Goal: Find contact information: Find contact information

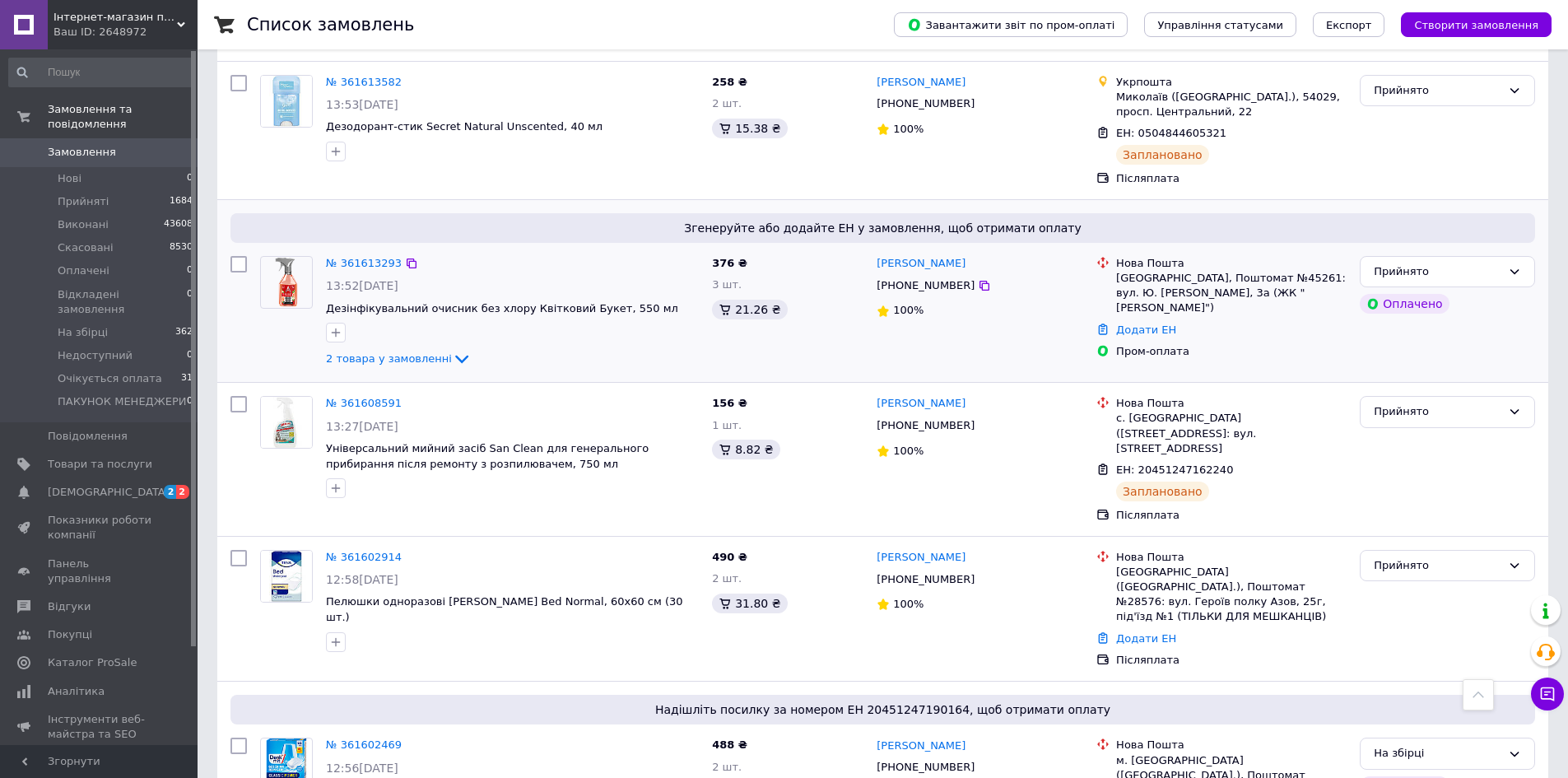
scroll to position [659, 0]
click at [407, 259] on icon at bounding box center [412, 264] width 10 height 10
click at [978, 280] on icon at bounding box center [985, 287] width 13 height 13
drag, startPoint x: 966, startPoint y: 213, endPoint x: 875, endPoint y: 221, distance: 91.4
click at [875, 251] on div "Юлія Швець +380967645800 100%" at bounding box center [979, 313] width 220 height 126
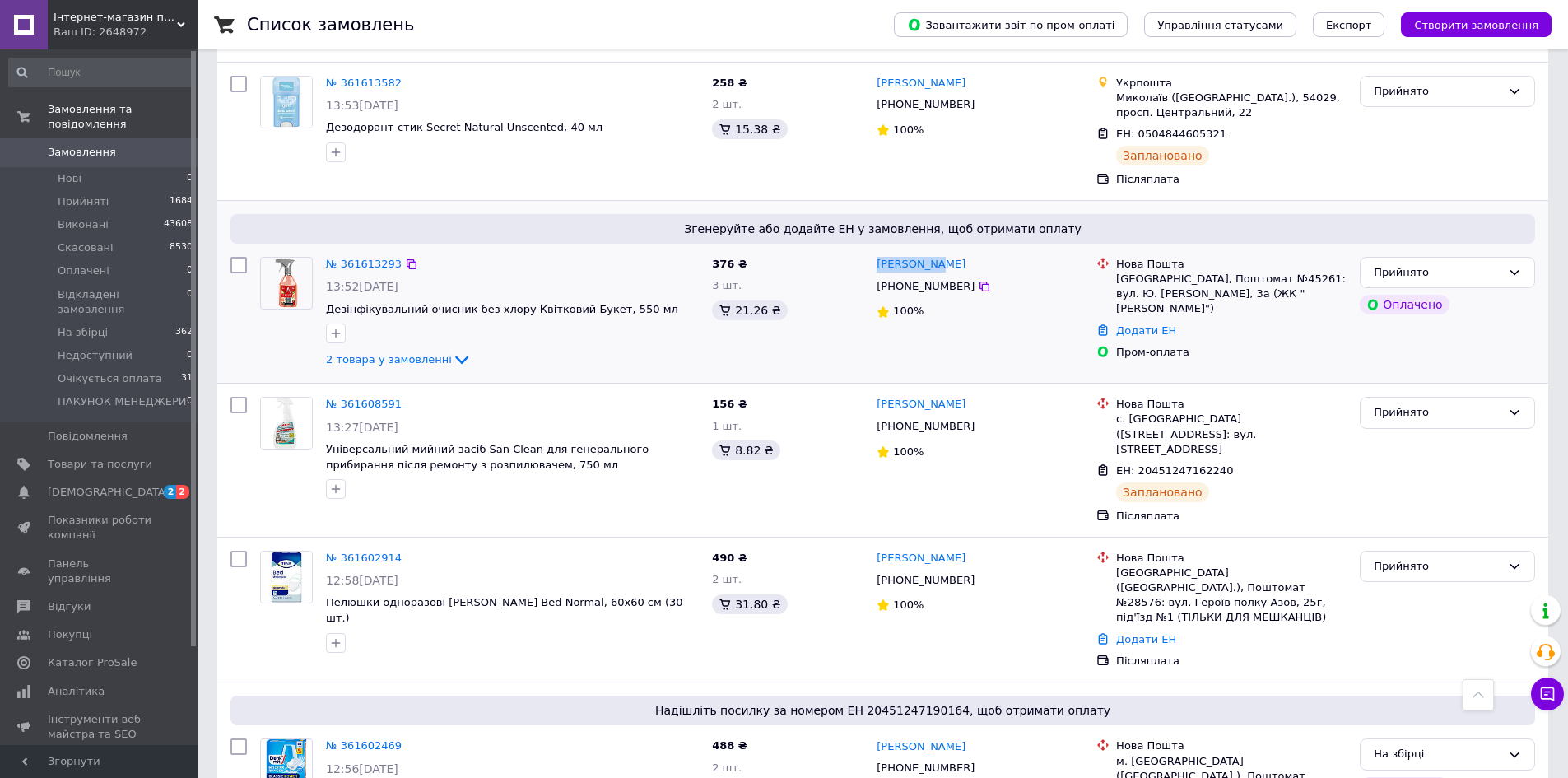
copy link "[PERSON_NAME]"
click at [405, 257] on icon at bounding box center [412, 264] width 13 height 13
click at [978, 280] on icon at bounding box center [985, 287] width 13 height 13
click at [407, 259] on icon at bounding box center [412, 264] width 10 height 10
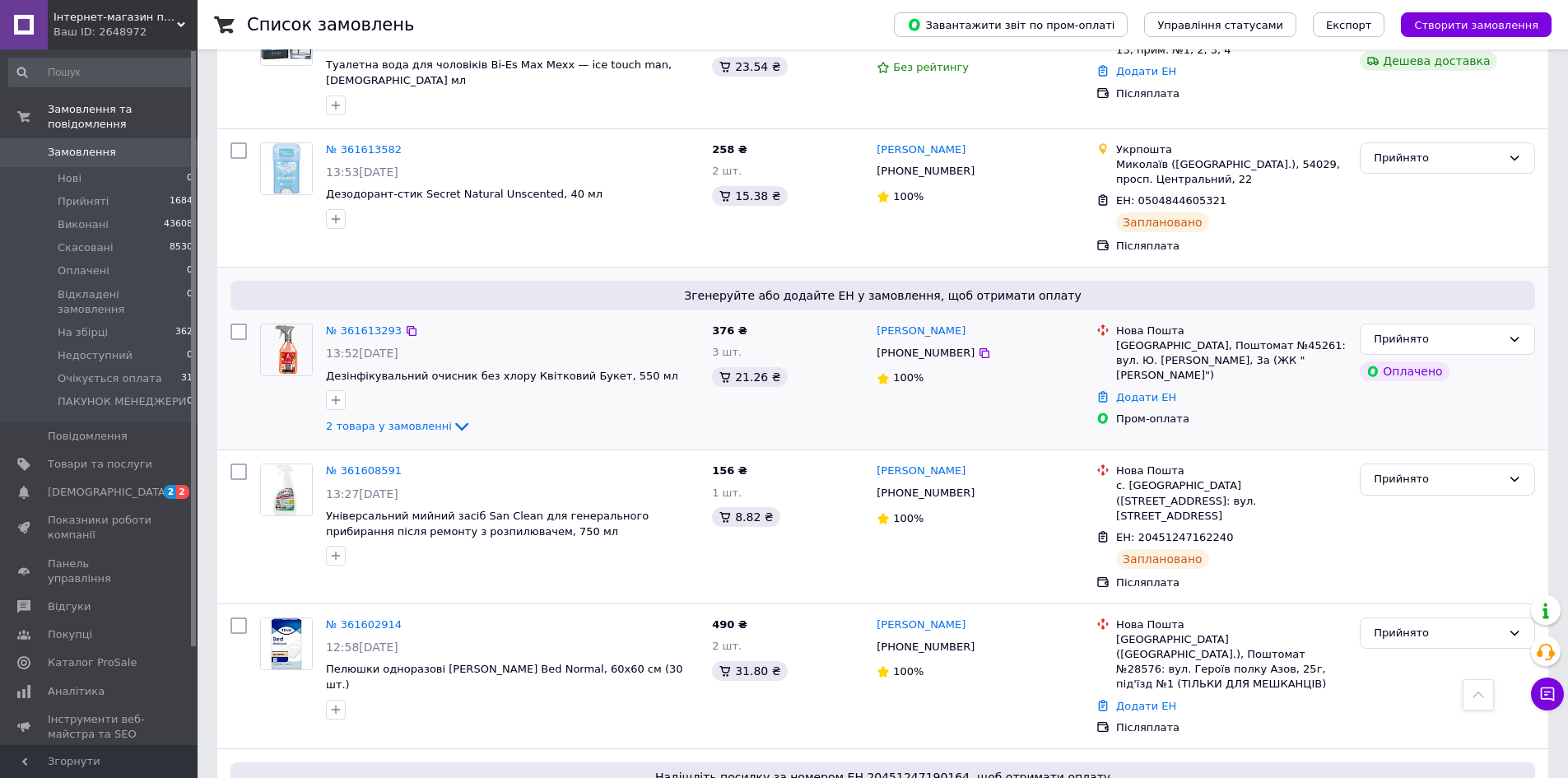
scroll to position [576, 0]
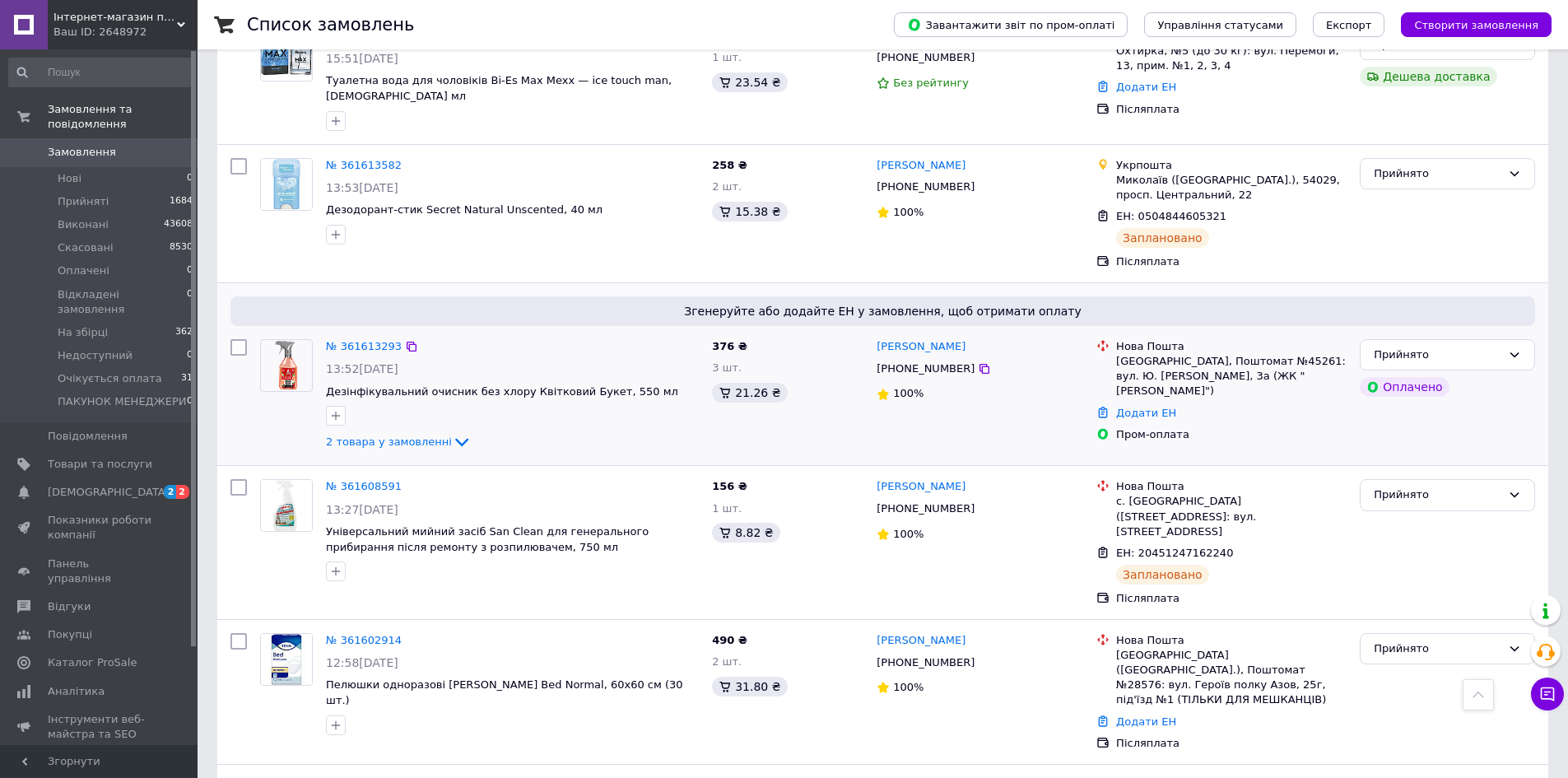
drag, startPoint x: 403, startPoint y: 304, endPoint x: 535, endPoint y: 421, distance: 176.4
click at [405, 340] on icon at bounding box center [412, 347] width 13 height 13
click at [979, 364] on icon at bounding box center [984, 369] width 10 height 10
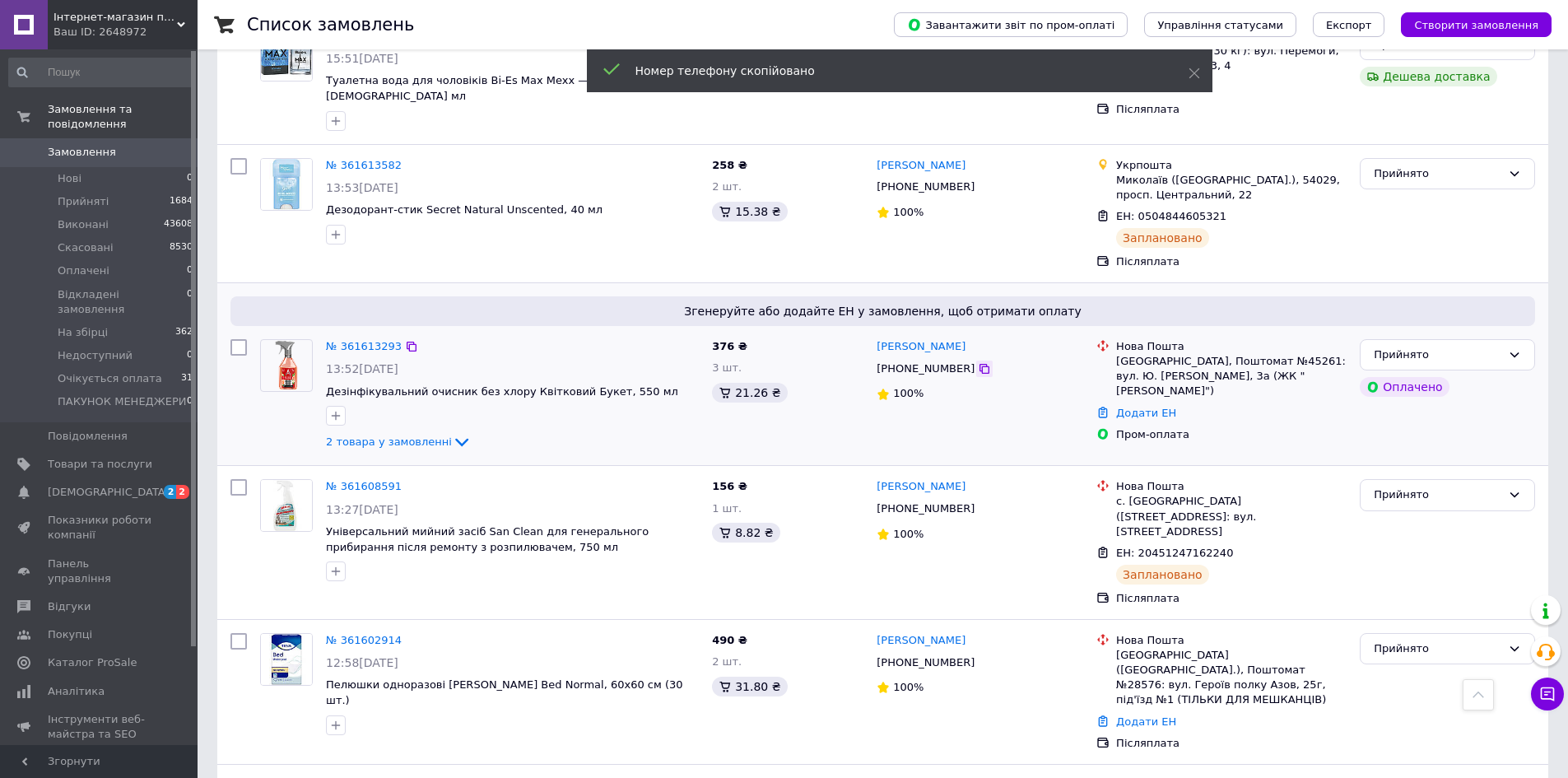
click at [979, 364] on icon at bounding box center [984, 369] width 10 height 10
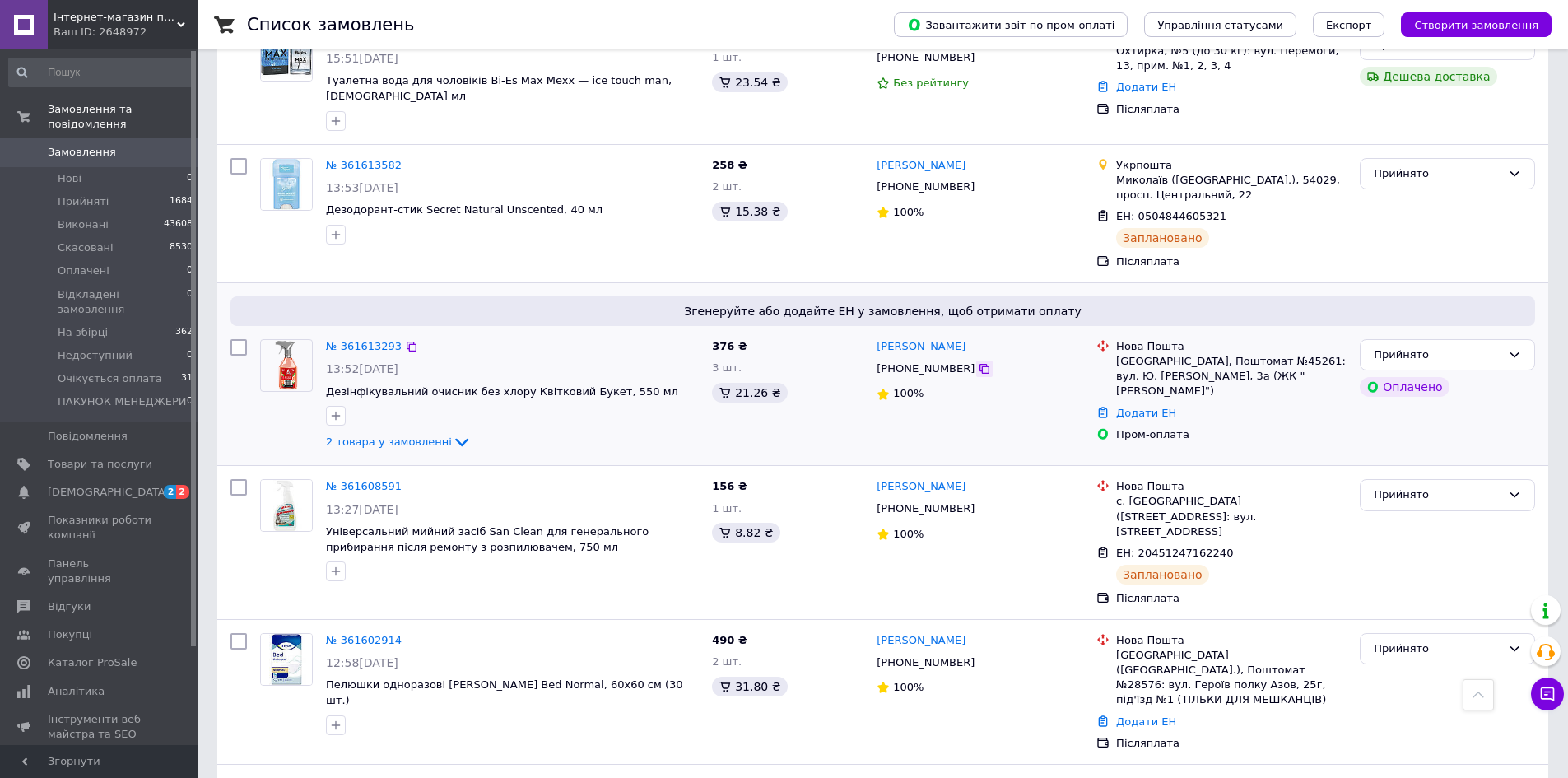
click at [973, 360] on div "[PHONE_NUMBER]" at bounding box center [979, 370] width 210 height 19
click at [978, 362] on icon at bounding box center [985, 369] width 13 height 13
drag, startPoint x: 404, startPoint y: 298, endPoint x: 441, endPoint y: 300, distance: 37.1
click at [405, 340] on icon at bounding box center [412, 347] width 13 height 13
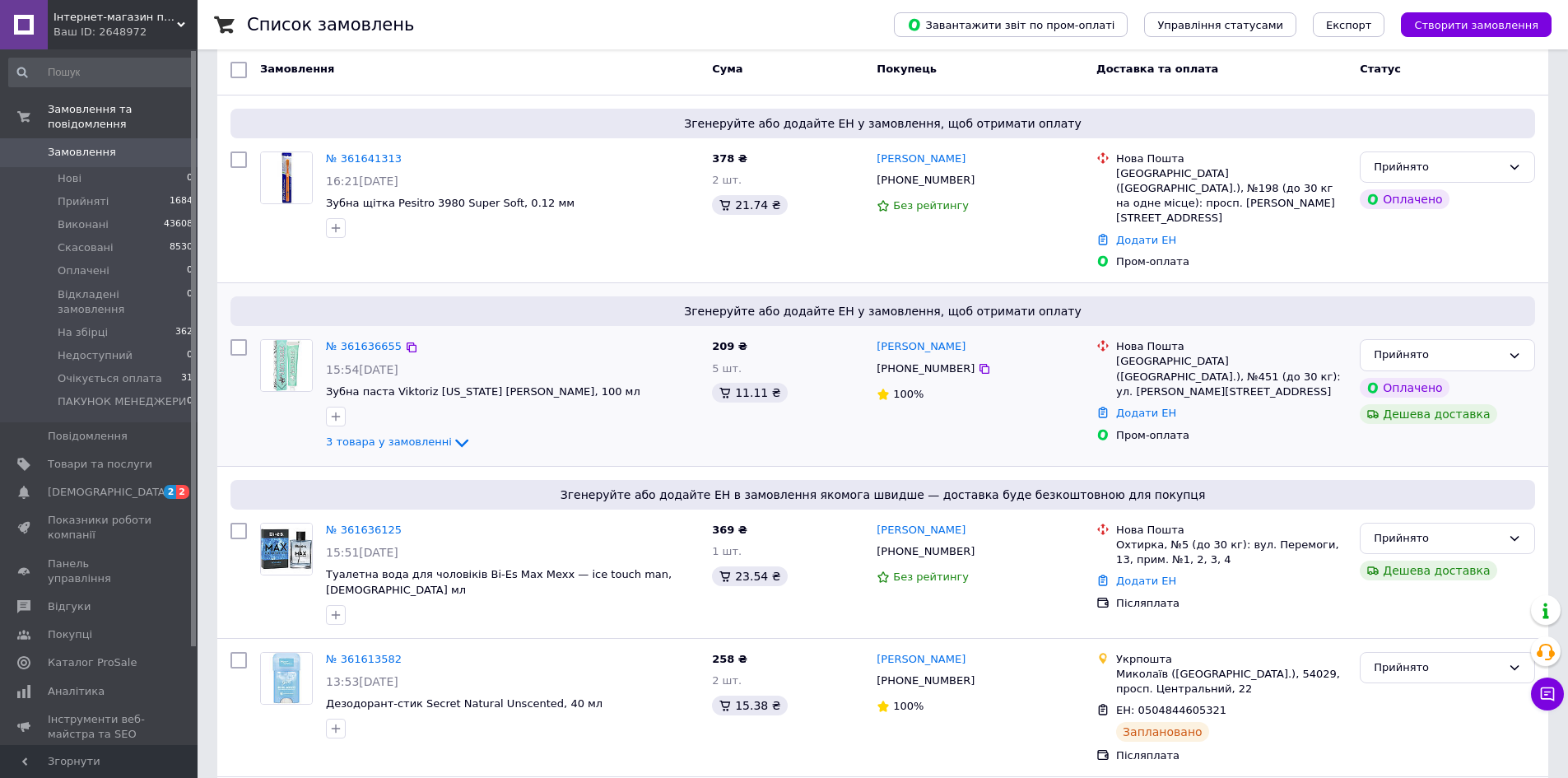
scroll to position [0, 0]
